Goal: Transaction & Acquisition: Purchase product/service

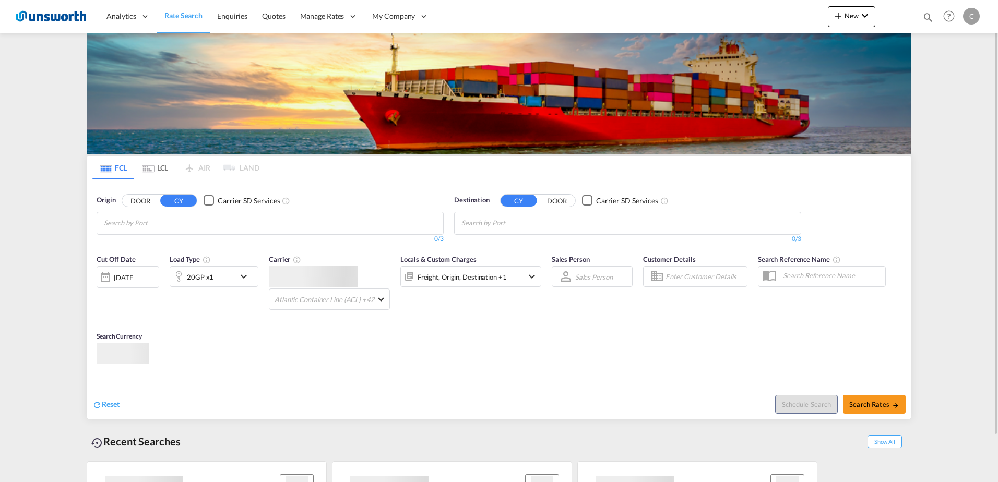
click at [203, 226] on input "Chips input." at bounding box center [153, 223] width 99 height 17
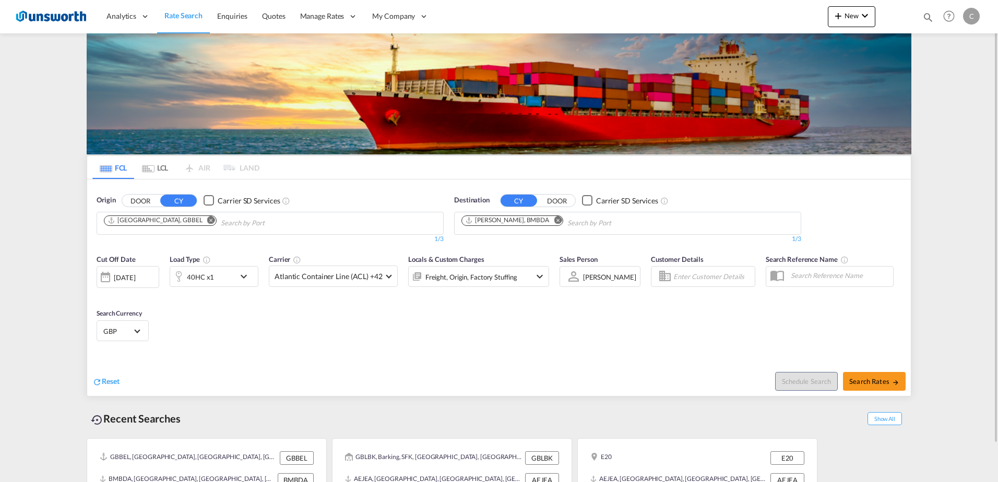
click at [207, 220] on md-icon "Remove" at bounding box center [211, 220] width 8 height 8
click at [180, 226] on body "Analytics Reports Dashboard Rate Search Enquiries Quotes" at bounding box center [499, 241] width 998 height 482
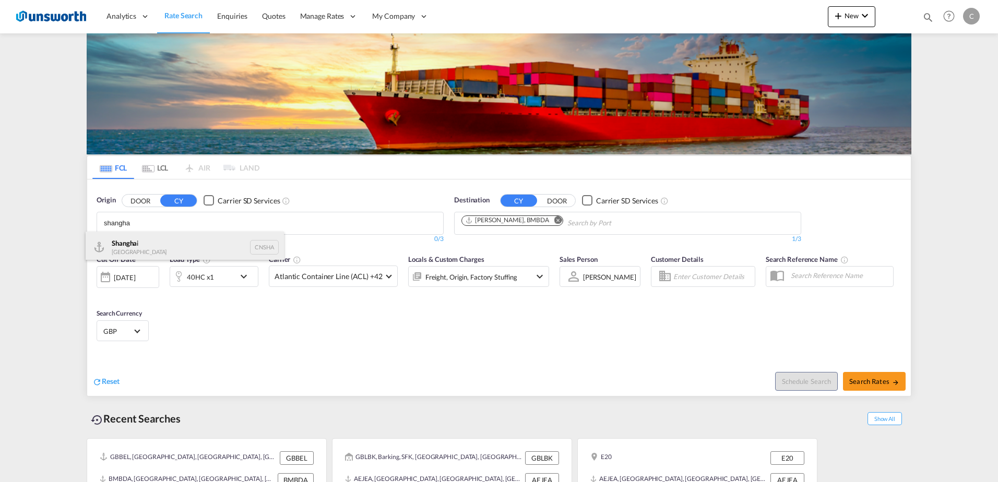
type input "shangha"
drag, startPoint x: 164, startPoint y: 242, endPoint x: 408, endPoint y: 248, distance: 243.8
click at [164, 242] on div "Shangha i [GEOGRAPHIC_DATA] CNSHA" at bounding box center [185, 247] width 198 height 31
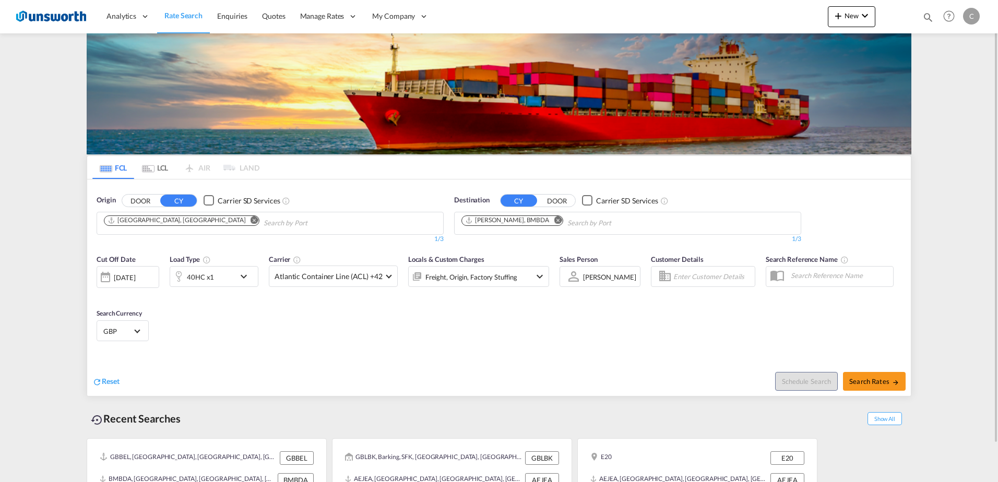
click at [547, 225] on button "Remove" at bounding box center [555, 221] width 16 height 10
click at [541, 226] on body "Analytics Reports Dashboard Rate Search Enquiries Quotes" at bounding box center [499, 241] width 998 height 482
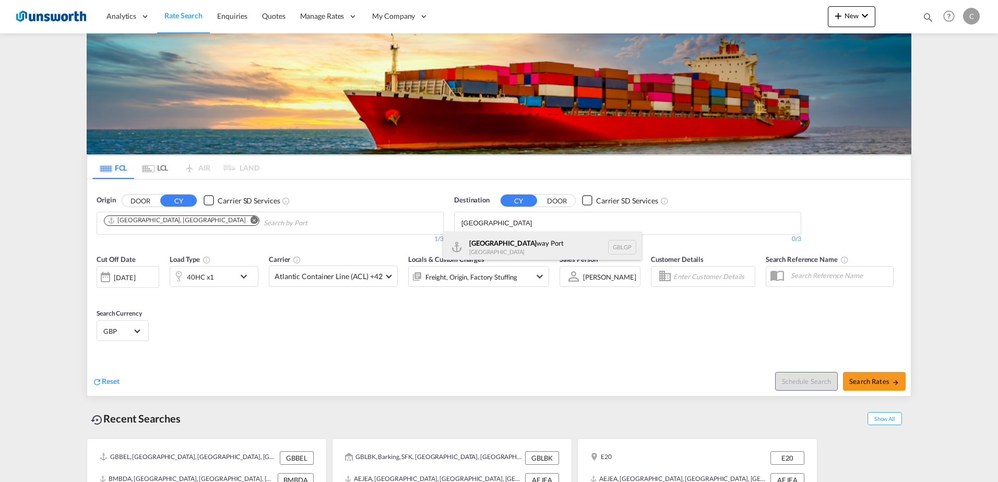
type input "[GEOGRAPHIC_DATA]"
click at [525, 241] on div "[GEOGRAPHIC_DATA] way [GEOGRAPHIC_DATA] GBLGP" at bounding box center [542, 247] width 198 height 31
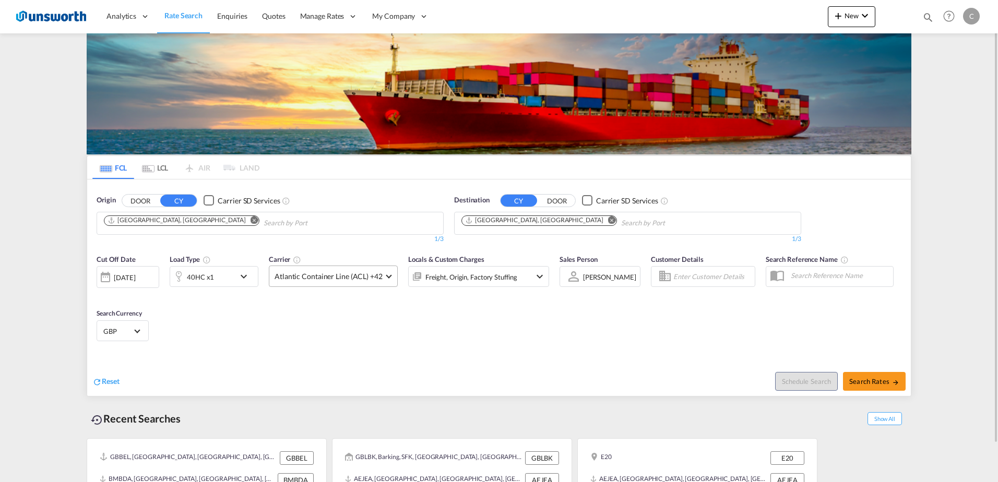
click at [388, 277] on span at bounding box center [389, 275] width 6 height 6
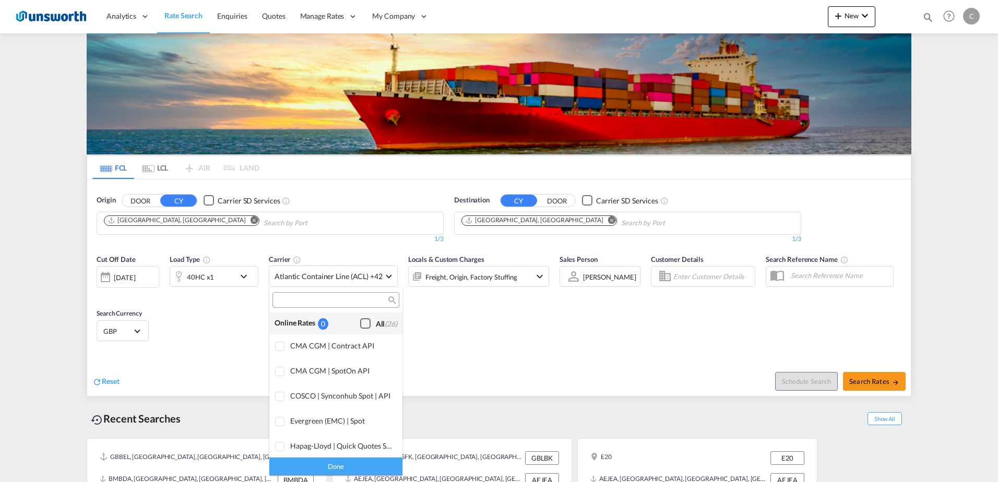
click at [360, 325] on div "Checkbox No Ink" at bounding box center [365, 323] width 10 height 10
click at [354, 462] on div "Done" at bounding box center [335, 466] width 133 height 18
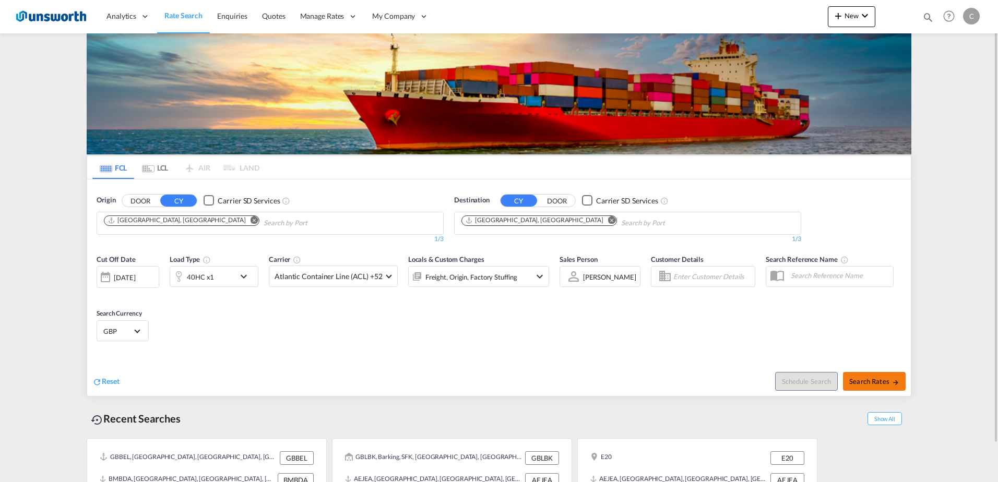
click at [874, 387] on button "Search Rates" at bounding box center [874, 381] width 63 height 19
type input "CNSHA to GBLGP / [DATE]"
